Goal: Transaction & Acquisition: Book appointment/travel/reservation

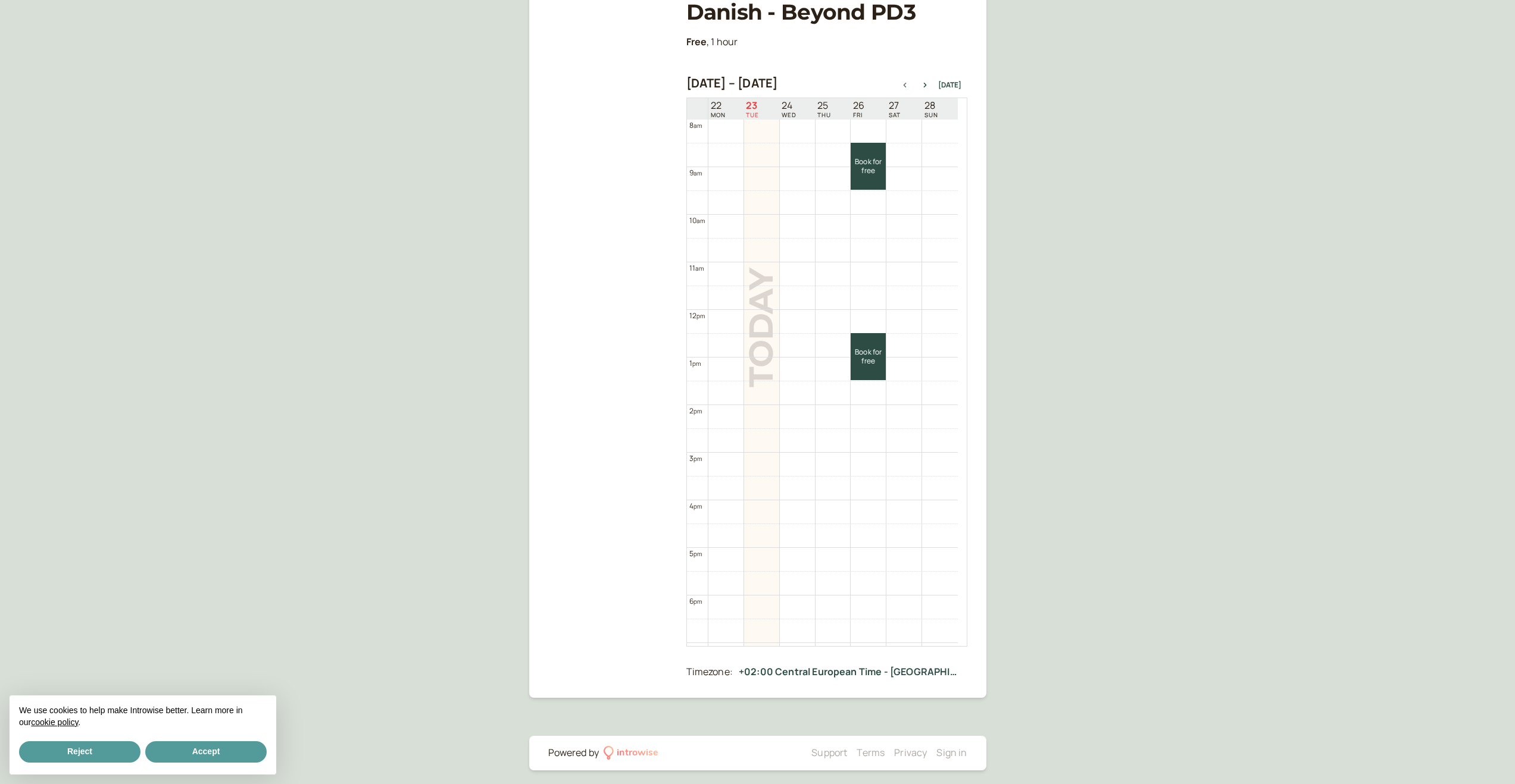
scroll to position [182, 0]
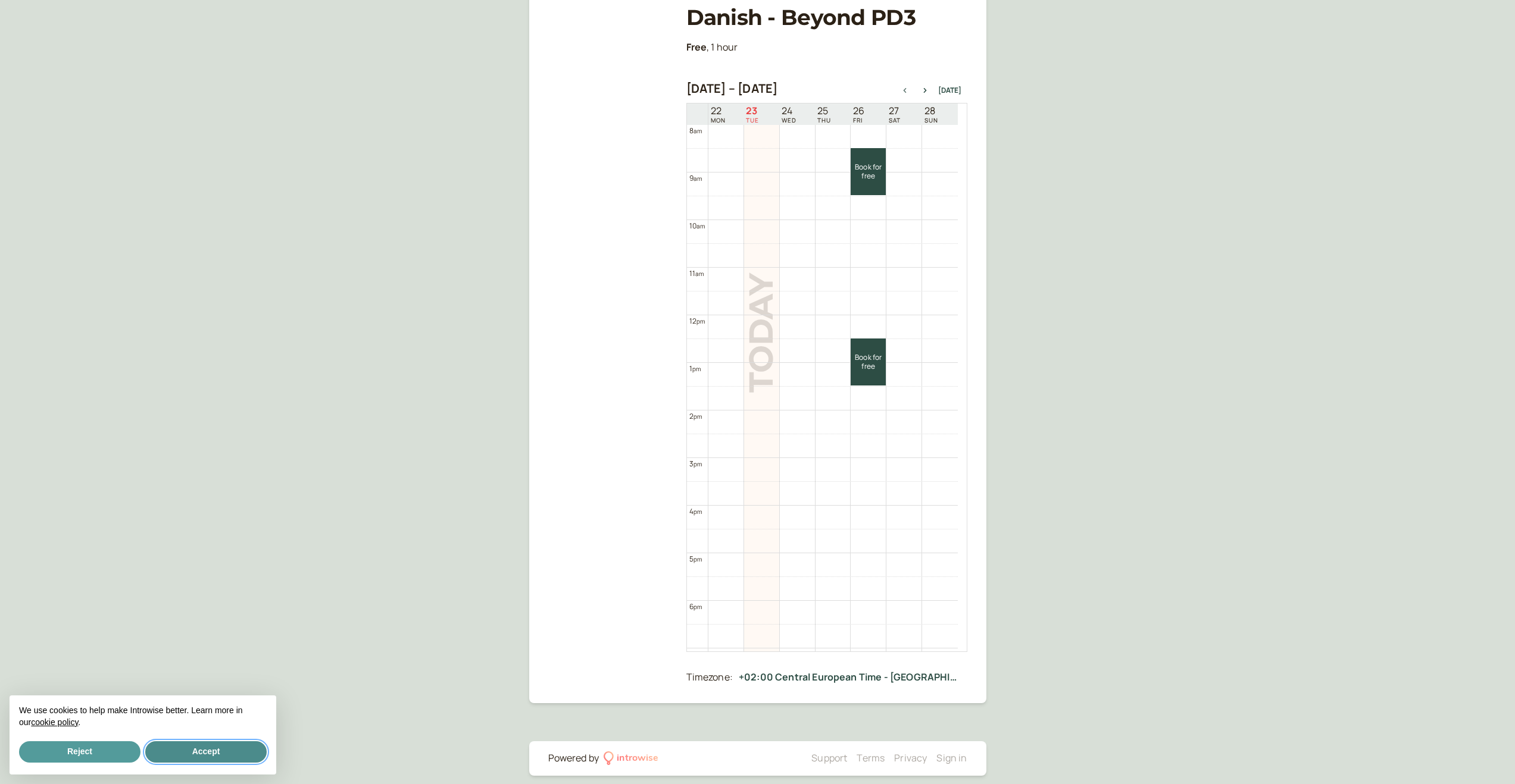
click at [218, 757] on button "Accept" at bounding box center [205, 752] width 121 height 22
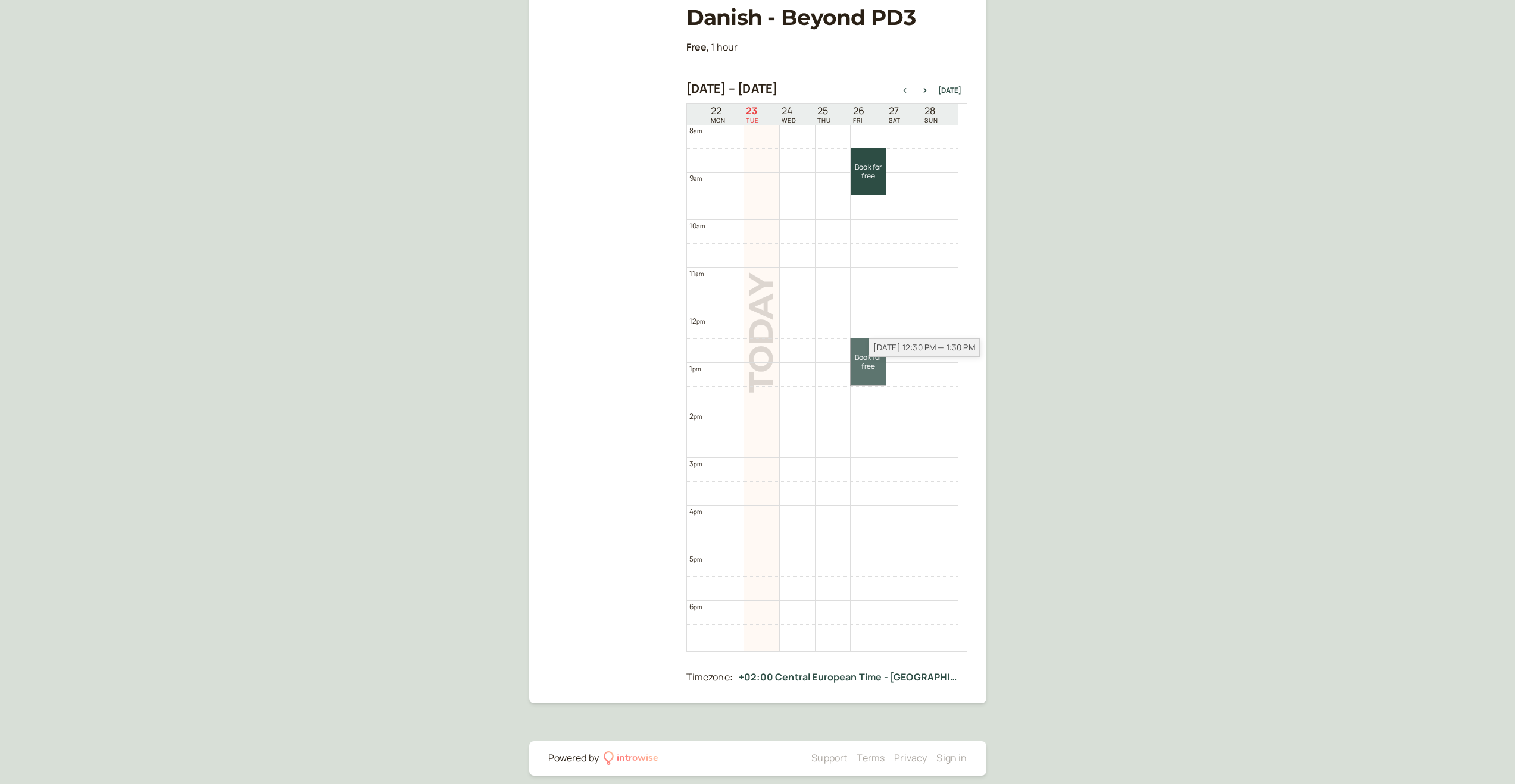
click at [861, 366] on link "Book for free free" at bounding box center [867, 362] width 35 height 47
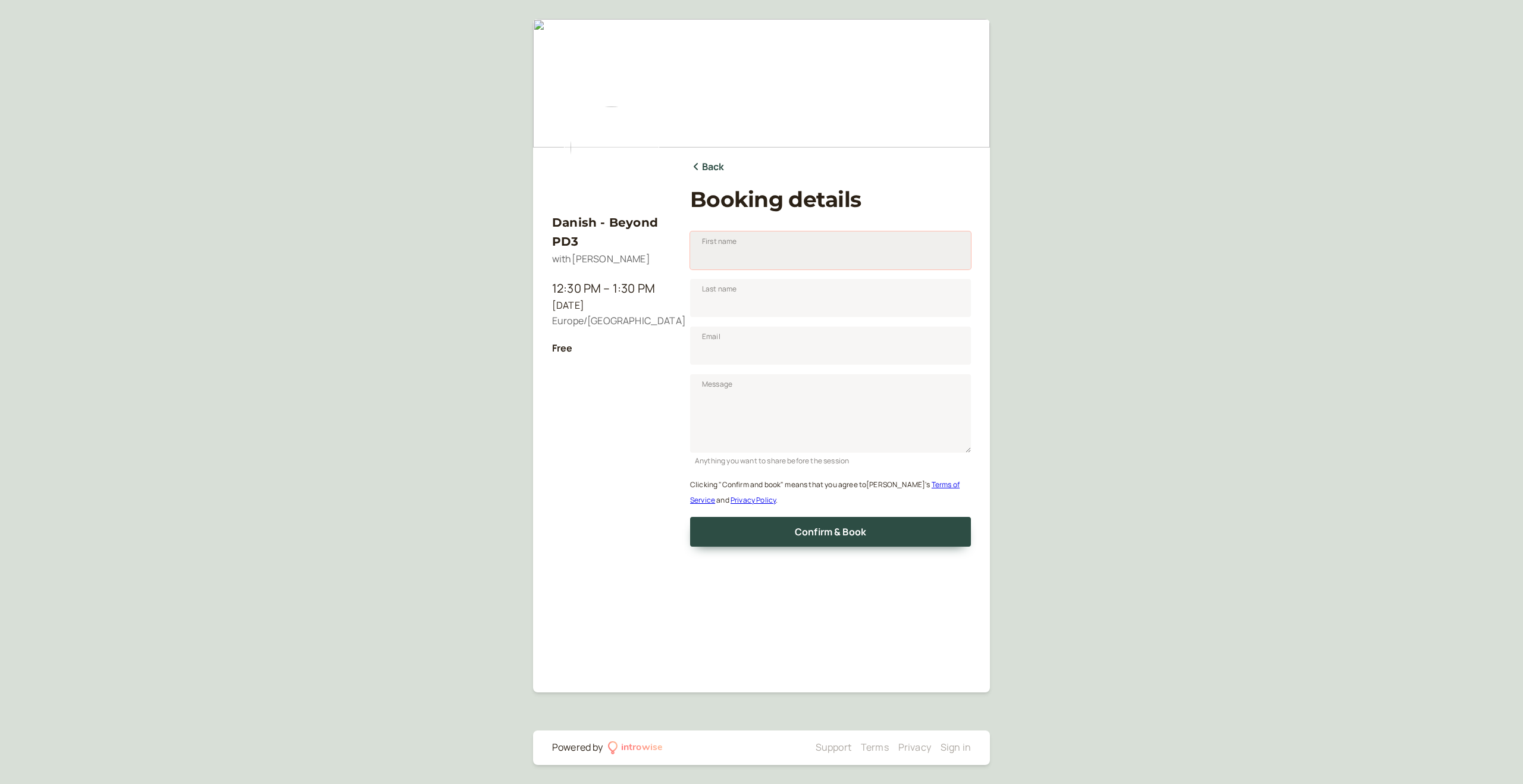
click at [764, 243] on input "First name" at bounding box center [830, 250] width 281 height 38
type input "[PERSON_NAME]"
type input "[EMAIL_ADDRESS][DOMAIN_NAME]"
click at [735, 385] on textarea "Message" at bounding box center [830, 413] width 281 height 78
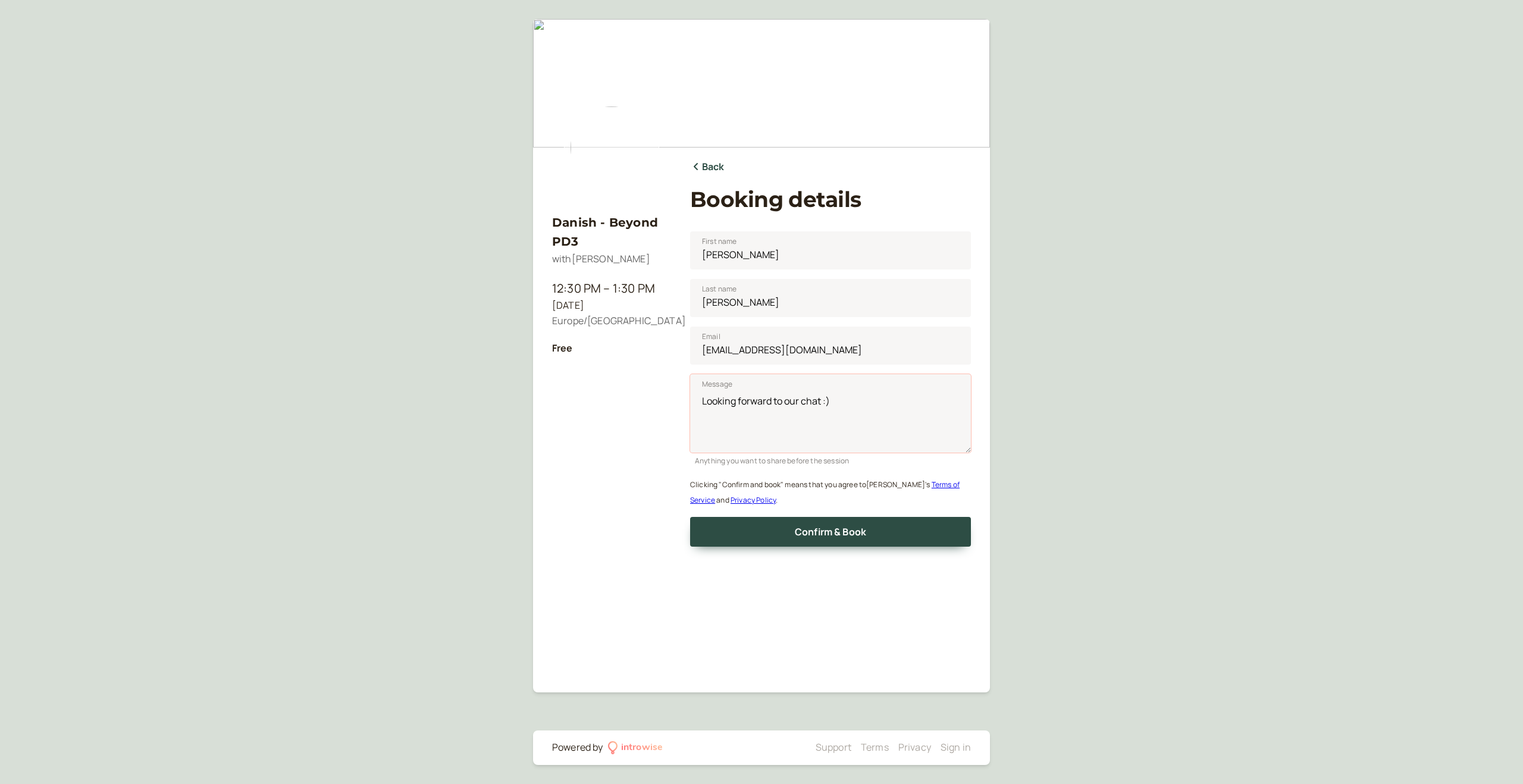
type textarea "Looking forward to our chat :)"
click at [850, 535] on span "Confirm & Book" at bounding box center [831, 532] width 72 height 13
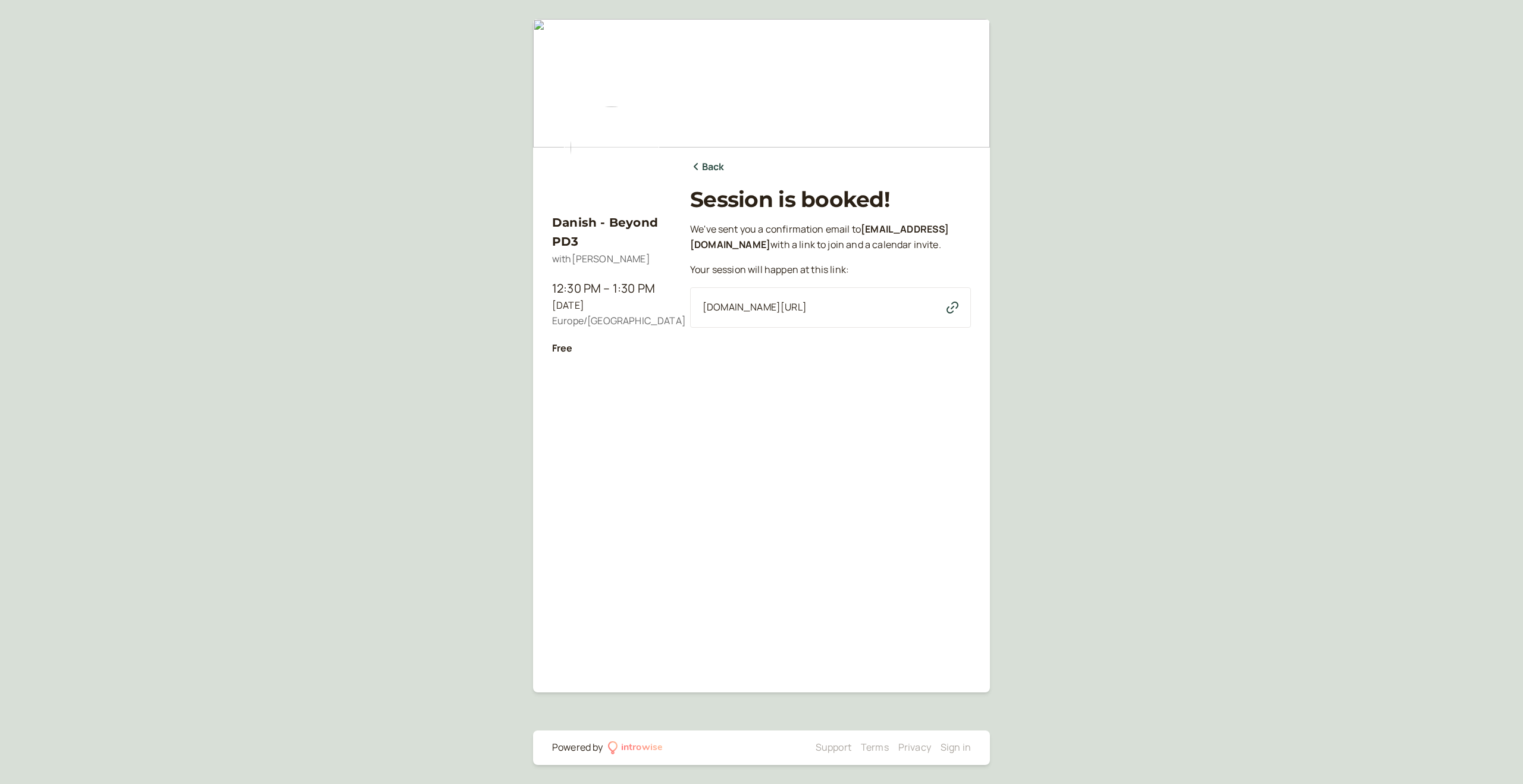
click at [954, 307] on icon "button" at bounding box center [953, 308] width 12 height 12
